Goal: Task Accomplishment & Management: Manage account settings

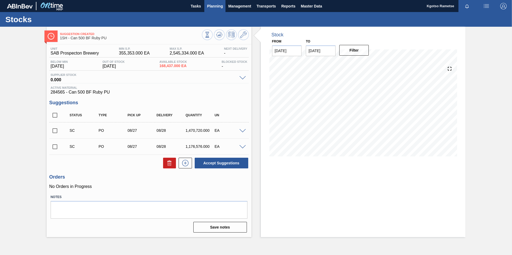
click at [215, 3] on span "Planning" at bounding box center [215, 6] width 16 height 6
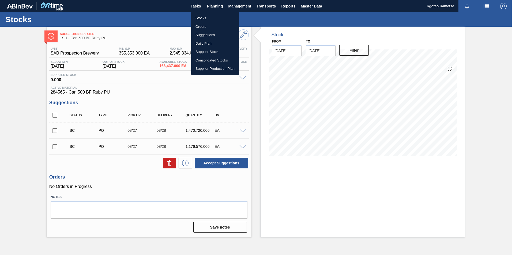
click at [204, 18] on li "Stocks" at bounding box center [215, 18] width 48 height 9
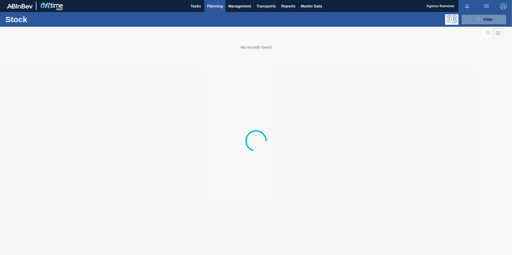
click at [340, 12] on div at bounding box center [467, 6] width 19 height 12
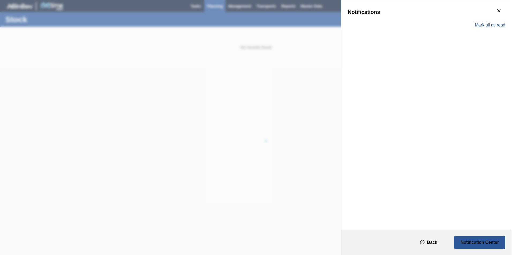
click at [213, 47] on div "Notifications [PERSON_NAME] all as read" at bounding box center [256, 127] width 512 height 255
click at [340, 11] on icon "botão de ícone" at bounding box center [498, 10] width 6 height 6
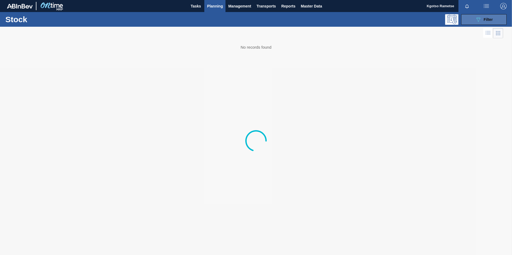
click at [340, 20] on button "089F7B8B-B2A5-4AFE-B5C0-19BA573D28AC Filter" at bounding box center [483, 19] width 45 height 11
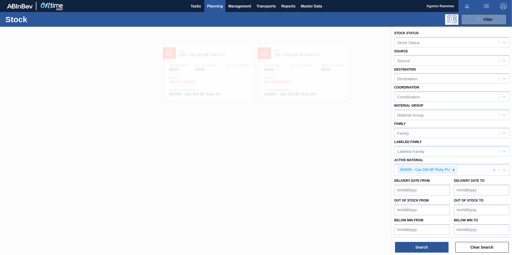
scroll to position [2, 0]
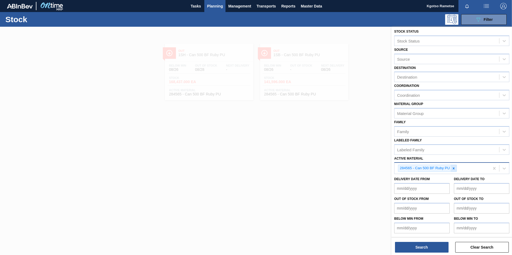
click at [340, 159] on icon at bounding box center [453, 169] width 4 height 4
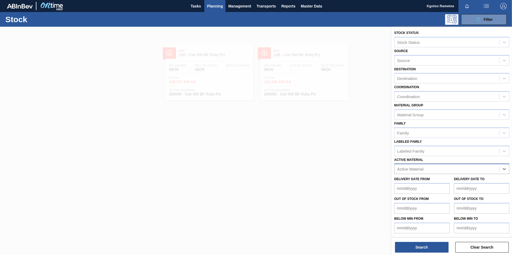
scroll to position [0, 0]
paste Material "285187"
type Material "285187"
click at [340, 159] on div "285187 - Tray 500 CAN FF Lemon PU" at bounding box center [451, 182] width 115 height 10
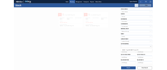
scroll to position [2, 0]
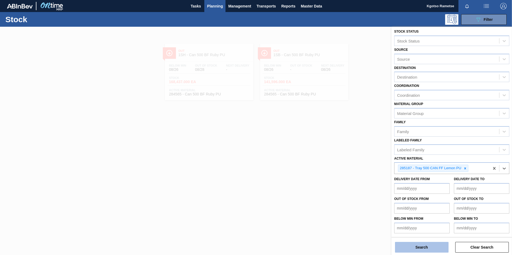
click at [340, 159] on button "Search" at bounding box center [422, 247] width 54 height 11
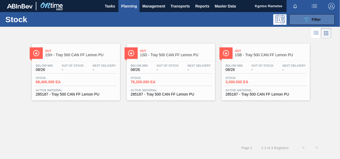
click at [308, 20] on icon "089F7B8B-B2A5-4AFE-B5C0-19BA573D28AC" at bounding box center [306, 19] width 6 height 6
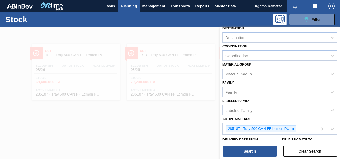
scroll to position [97, 0]
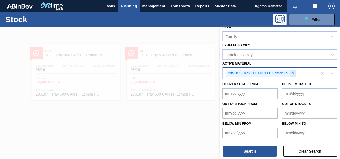
click at [293, 71] on icon at bounding box center [294, 73] width 4 height 4
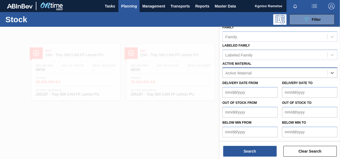
scroll to position [96, 0]
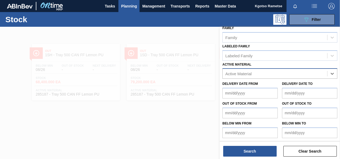
paste Material "285068"
type Material "285068"
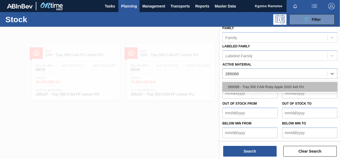
click at [276, 85] on div "285068 - Tray 500 CAN Ruby Apple 2020 4x6 PU" at bounding box center [280, 87] width 115 height 10
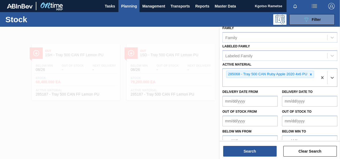
scroll to position [97, 0]
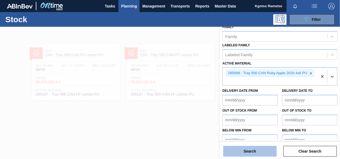
click at [239, 148] on button "Search" at bounding box center [250, 151] width 54 height 11
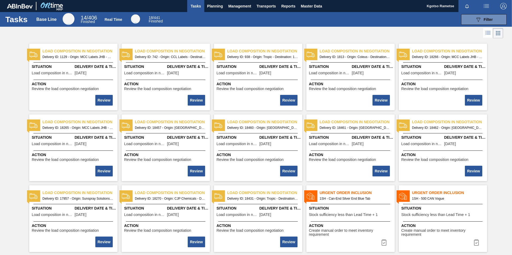
click at [198, 9] on span "Tasks" at bounding box center [196, 6] width 12 height 6
click at [212, 7] on span "Planning" at bounding box center [215, 6] width 16 height 6
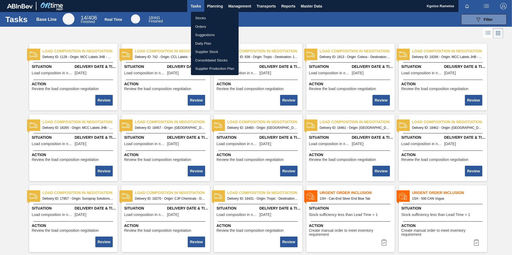
click at [204, 16] on li "Stocks" at bounding box center [215, 18] width 48 height 9
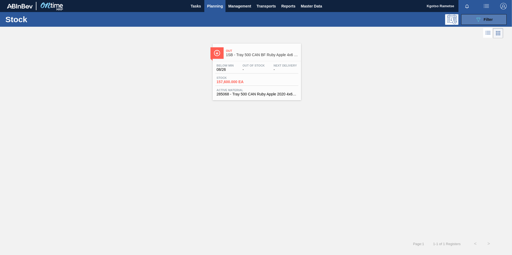
click at [492, 22] on div "089F7B8B-B2A5-4AFE-B5C0-19BA573D28AC Filter" at bounding box center [484, 19] width 18 height 6
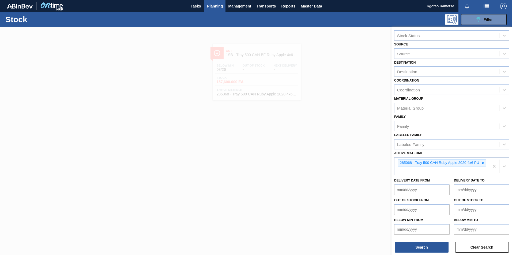
scroll to position [8, 0]
click at [482, 161] on icon at bounding box center [483, 162] width 2 height 2
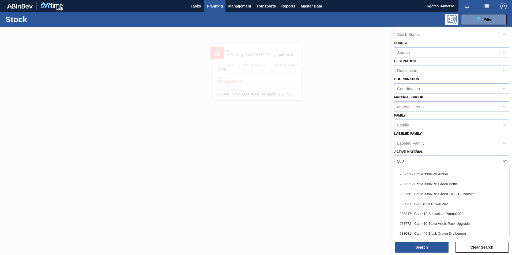
scroll to position [0, 0]
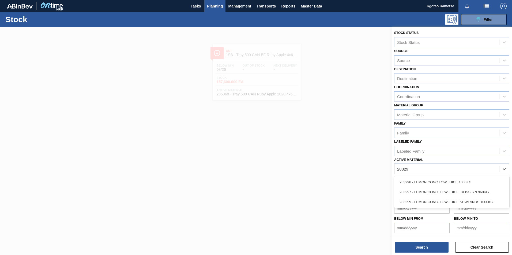
type Material "283298"
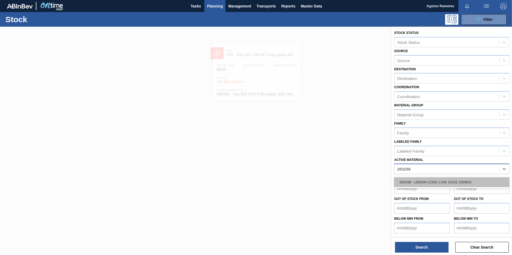
click at [406, 180] on div "283298 - LEMON CONC LOW JUICE 1000KG" at bounding box center [451, 182] width 115 height 10
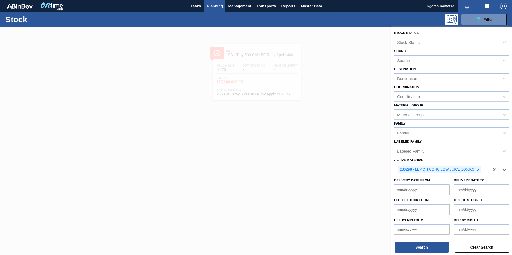
scroll to position [2, 0]
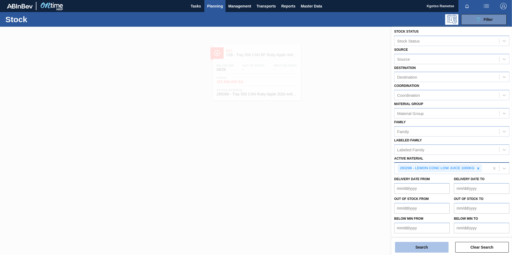
click at [412, 249] on button "Search" at bounding box center [422, 247] width 54 height 11
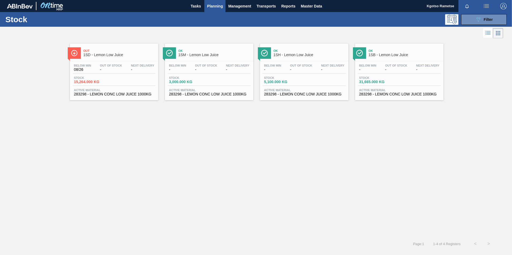
click at [380, 55] on span "1SB - Lemon Low Juice" at bounding box center [404, 55] width 72 height 4
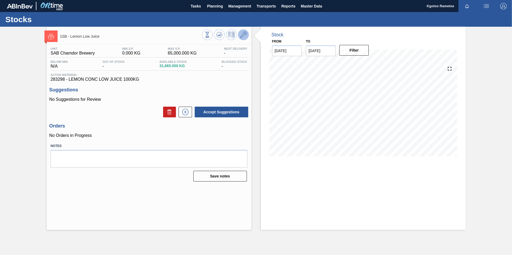
click at [242, 34] on icon at bounding box center [243, 35] width 6 height 6
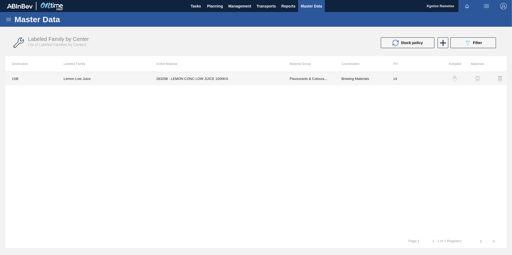
click at [203, 82] on td "283298 - LEMON CONC LOW JUICE 1000KG" at bounding box center [216, 78] width 133 height 13
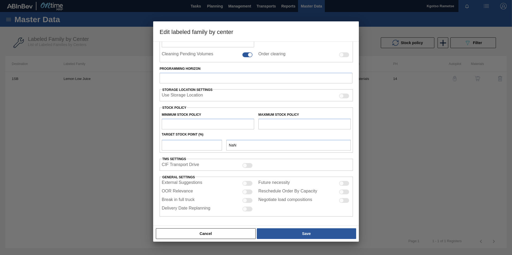
type input "Flavourants & Colourants"
type input "Fruit Concentrate"
type input "Lemon Low Juice"
type input "1SB - SAB Chamdor Brewery"
type input "14"
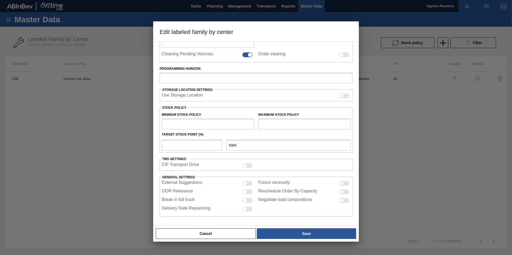
type input "0"
type input "65,000"
type input "100"
type input "65,000.000"
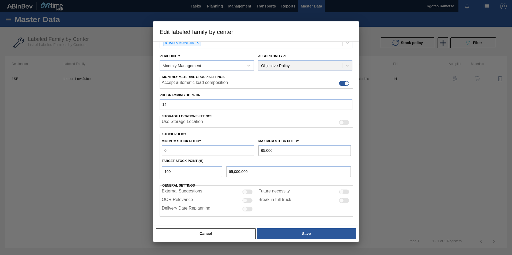
scroll to position [54, 0]
drag, startPoint x: 155, startPoint y: 149, endPoint x: 146, endPoint y: 149, distance: 9.1
click at [147, 149] on div "Edit labeled family by center Material Group Flavourants & Colourants Family Fr…" at bounding box center [256, 127] width 512 height 255
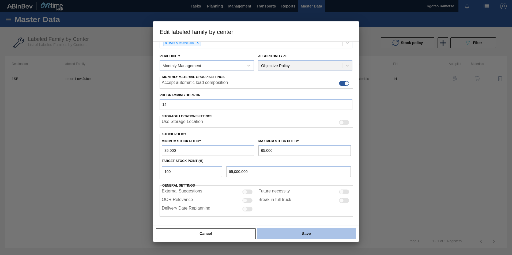
type input "35,000"
click at [265, 232] on button "Save" at bounding box center [306, 233] width 99 height 11
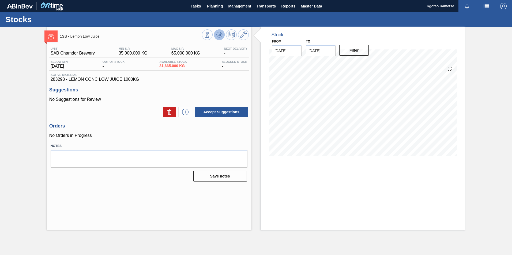
click at [221, 35] on icon at bounding box center [219, 35] width 6 height 6
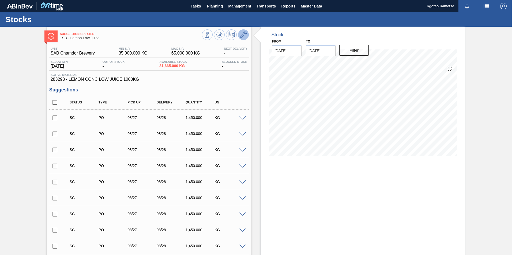
click at [238, 33] on button at bounding box center [243, 34] width 11 height 11
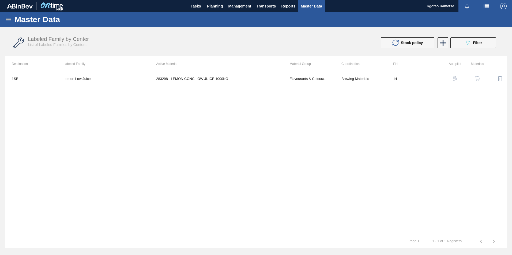
click at [476, 77] on img "button" at bounding box center [476, 78] width 5 height 5
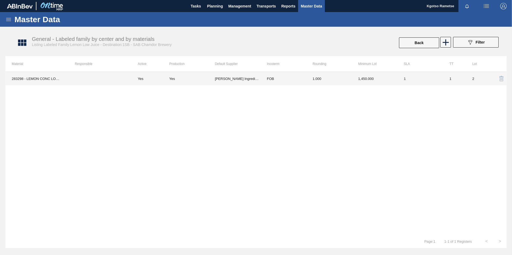
click at [365, 78] on td "1,450.000" at bounding box center [374, 78] width 45 height 13
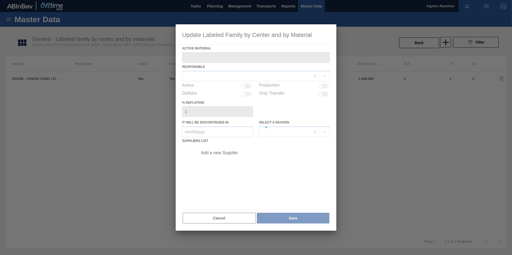
type Material "283298 - LEMON CONC LOW JUICE 1000KG"
checkbox input "true"
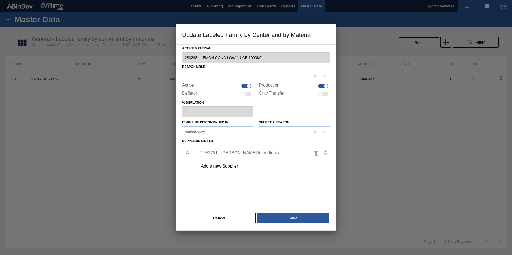
click at [215, 152] on div "1052751 - [PERSON_NAME] Ingredients" at bounding box center [253, 153] width 105 height 5
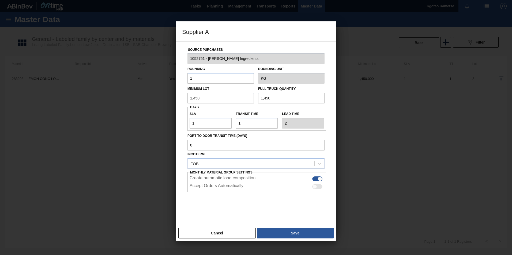
drag, startPoint x: 198, startPoint y: 95, endPoint x: 60, endPoint y: 95, distance: 138.6
click at [60, 95] on div "Supplier A Source Purchases 1052751 - [PERSON_NAME] Ingredients Rounding 1 Roun…" at bounding box center [256, 127] width 512 height 255
drag, startPoint x: 205, startPoint y: 98, endPoint x: 82, endPoint y: 113, distance: 124.2
click at [82, 113] on div "Supplier A Source Purchases 1052751 - [PERSON_NAME] Ingredients Rounding 1 Roun…" at bounding box center [256, 127] width 512 height 255
drag, startPoint x: 204, startPoint y: 97, endPoint x: 101, endPoint y: 106, distance: 103.6
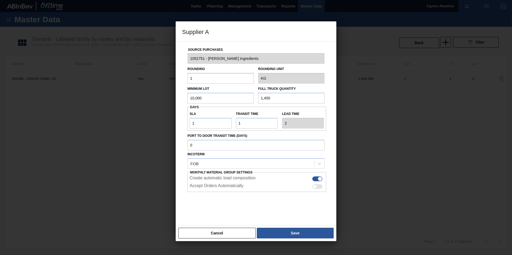
click at [101, 106] on div "Supplier A Source Purchases 1052751 - [PERSON_NAME] Ingredients Rounding 1 Roun…" at bounding box center [256, 127] width 512 height 255
type input "10,000"
drag, startPoint x: 276, startPoint y: 96, endPoint x: 125, endPoint y: 74, distance: 152.2
click at [153, 57] on div "Supplier A Source Purchases 1052751 - [PERSON_NAME] Ingredients Rounding 1 Roun…" at bounding box center [256, 127] width 512 height 255
paste input "0,00"
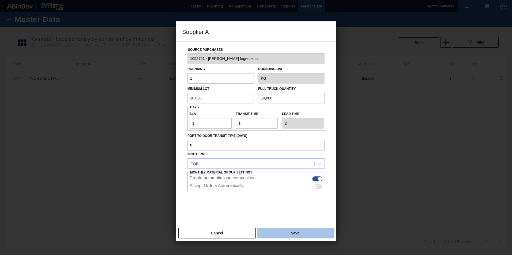
type input "10,000"
click at [274, 232] on button "Save" at bounding box center [295, 233] width 77 height 11
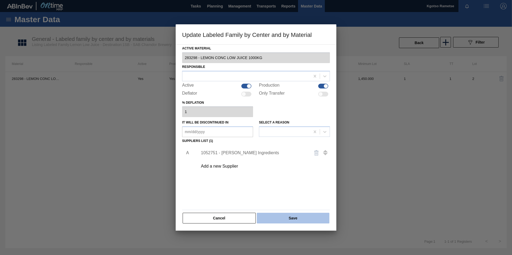
click at [278, 220] on button "Save" at bounding box center [293, 218] width 73 height 11
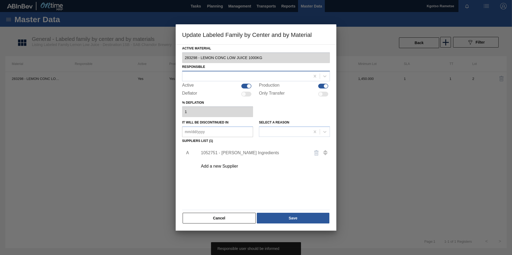
click at [198, 76] on div at bounding box center [246, 76] width 128 height 8
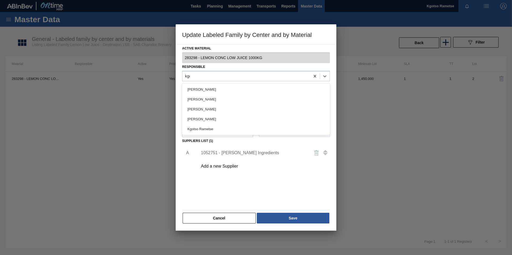
type input "kgot"
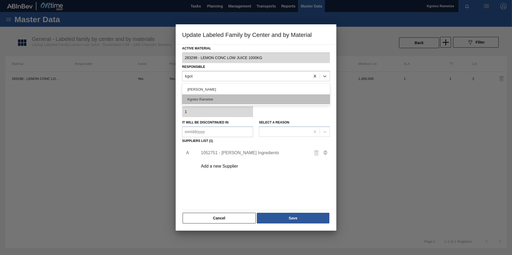
click at [254, 101] on div "Kgotso Rametse" at bounding box center [256, 99] width 148 height 10
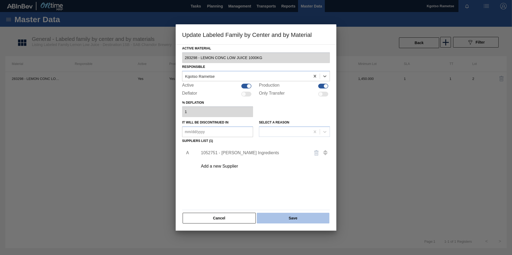
click at [273, 222] on button "Save" at bounding box center [293, 218] width 73 height 11
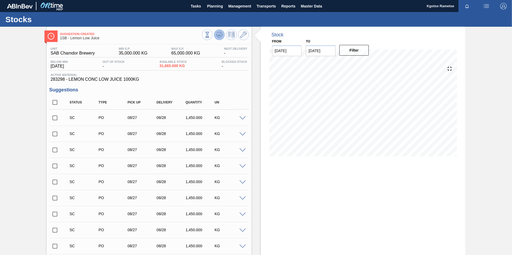
click at [220, 30] on button at bounding box center [219, 34] width 11 height 11
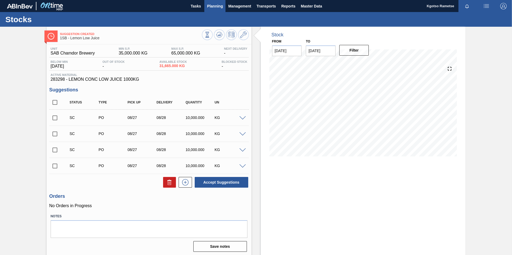
click at [215, 6] on span "Planning" at bounding box center [215, 6] width 16 height 6
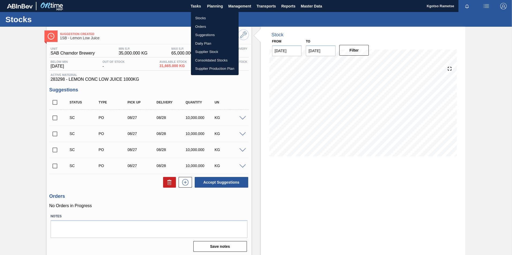
click at [203, 17] on li "Stocks" at bounding box center [215, 18] width 48 height 9
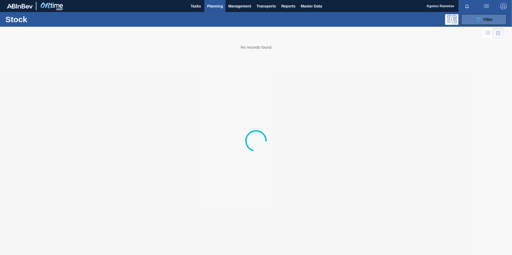
click at [475, 21] on icon "089F7B8B-B2A5-4AFE-B5C0-19BA573D28AC" at bounding box center [478, 19] width 6 height 6
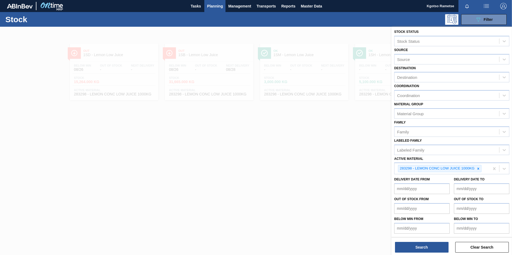
scroll to position [2, 0]
click at [476, 169] on icon at bounding box center [478, 169] width 4 height 4
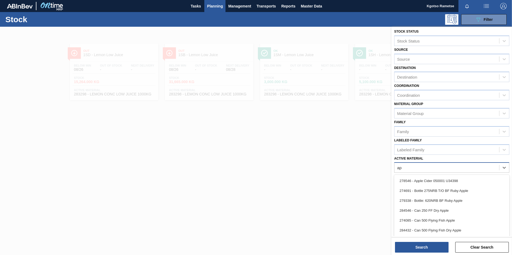
type Material "a"
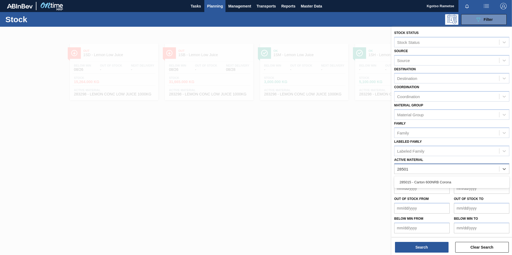
type Material "285015"
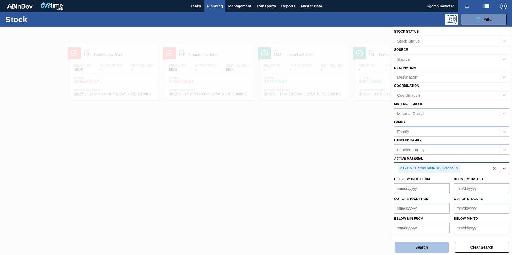
click at [421, 250] on button "Search" at bounding box center [422, 247] width 54 height 11
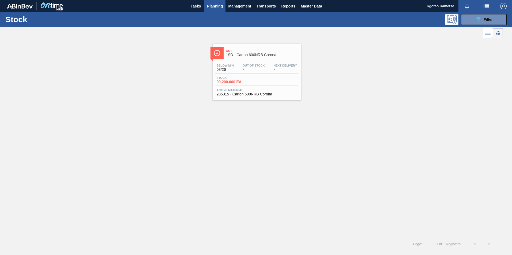
click at [242, 75] on div "Below Min 08/26 Out Of Stock - Next Delivery - Stock 99,200.000 EA Active Mater…" at bounding box center [256, 79] width 88 height 36
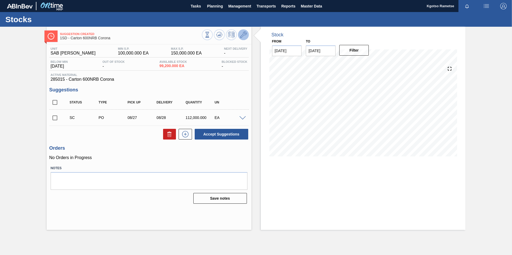
click at [243, 31] on button at bounding box center [243, 34] width 11 height 11
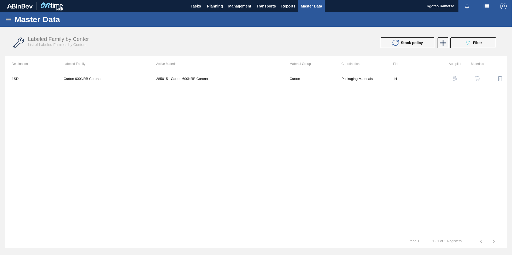
click at [475, 78] on img "button" at bounding box center [476, 78] width 5 height 5
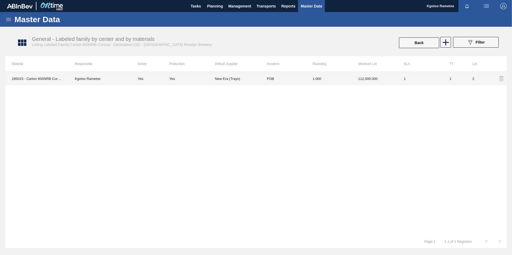
click at [338, 76] on td "1.000" at bounding box center [328, 78] width 45 height 13
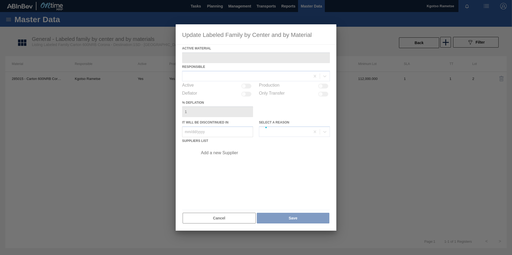
type Material "285015 - Carton 600NRB Corona"
checkbox input "true"
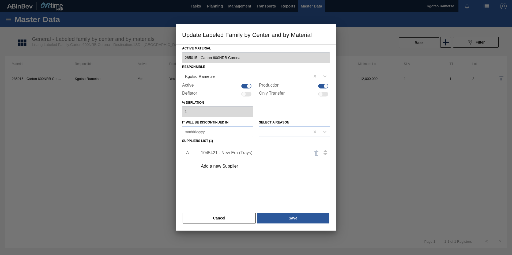
click at [224, 151] on div "1045421 - New Era (Trays)" at bounding box center [253, 153] width 105 height 5
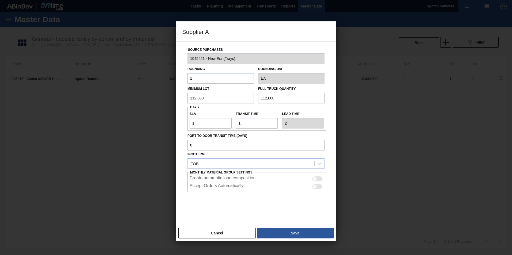
drag, startPoint x: 215, startPoint y: 97, endPoint x: 108, endPoint y: 100, distance: 106.8
click at [164, 99] on div "Supplier A Source Purchases 1045421 - New Era (Trays) Rounding 1 Rounding Unit …" at bounding box center [256, 127] width 512 height 255
drag, startPoint x: 206, startPoint y: 95, endPoint x: 70, endPoint y: 97, distance: 136.2
click at [75, 97] on div "Supplier A Source Purchases 1045421 - New Era (Trays) Rounding 1 Rounding Unit …" at bounding box center [256, 127] width 512 height 255
type input "160,000"
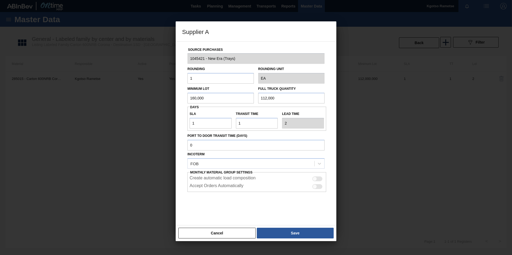
drag, startPoint x: 285, startPoint y: 96, endPoint x: 90, endPoint y: 99, distance: 195.1
click at [173, 96] on div "Supplier A Source Purchases 1045421 - New Era (Trays) Rounding 1 Rounding Unit …" at bounding box center [256, 127] width 512 height 255
paste input "60"
type input "160,000"
click at [300, 233] on button "Save" at bounding box center [295, 233] width 77 height 11
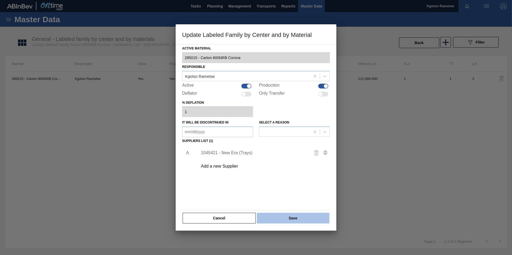
click at [300, 219] on button "Save" at bounding box center [293, 218] width 73 height 11
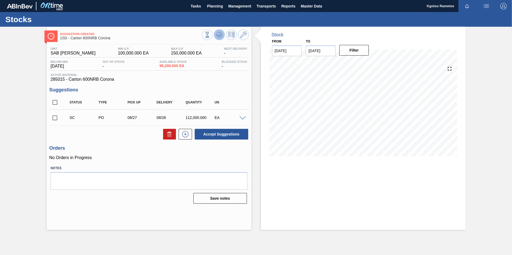
click at [221, 36] on icon at bounding box center [219, 35] width 6 height 6
